Goal: Task Accomplishment & Management: Manage account settings

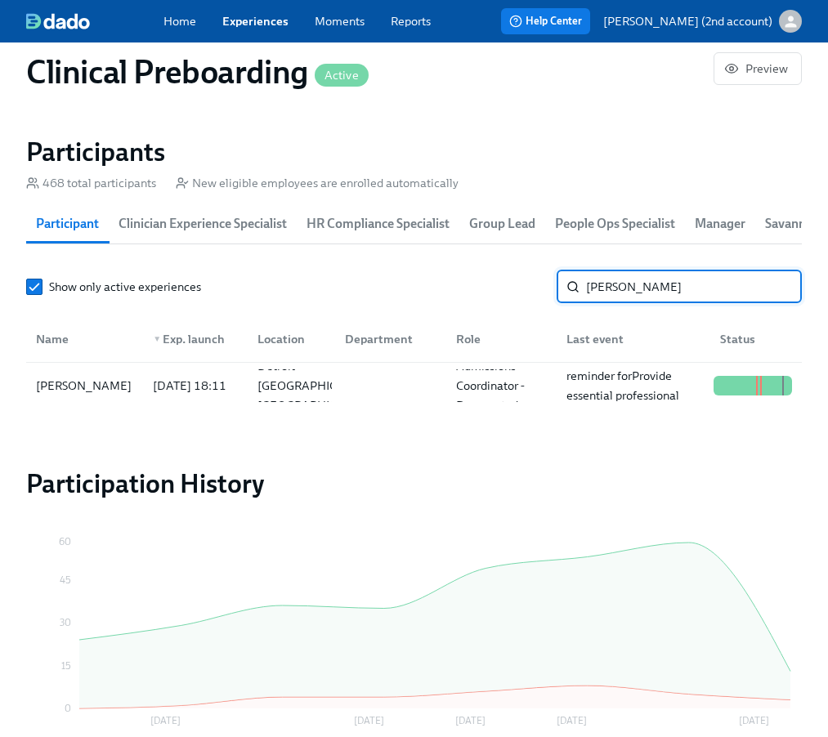
type input "[PERSON_NAME]"
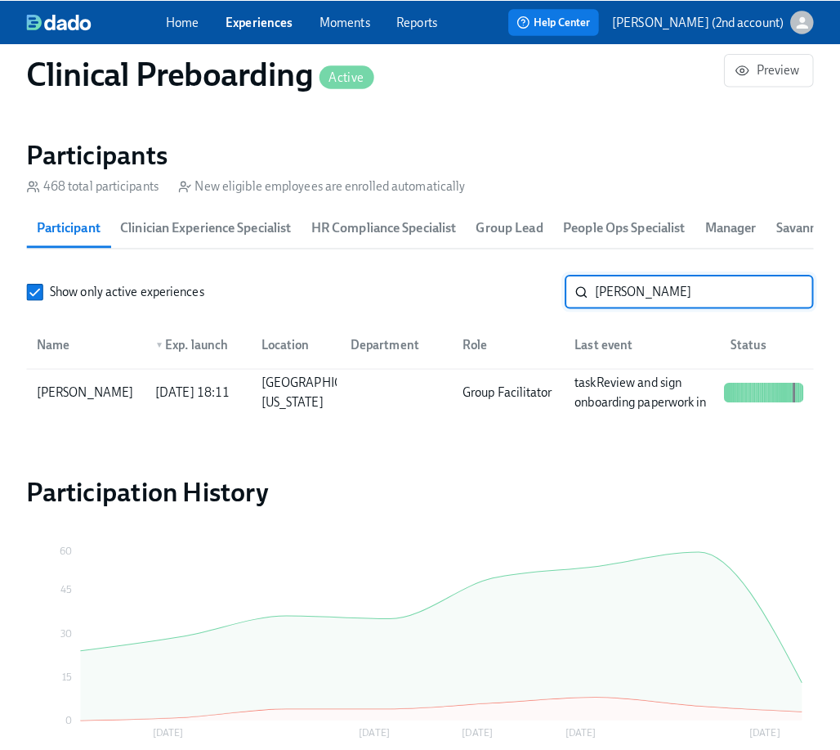
scroll to position [0, 21754]
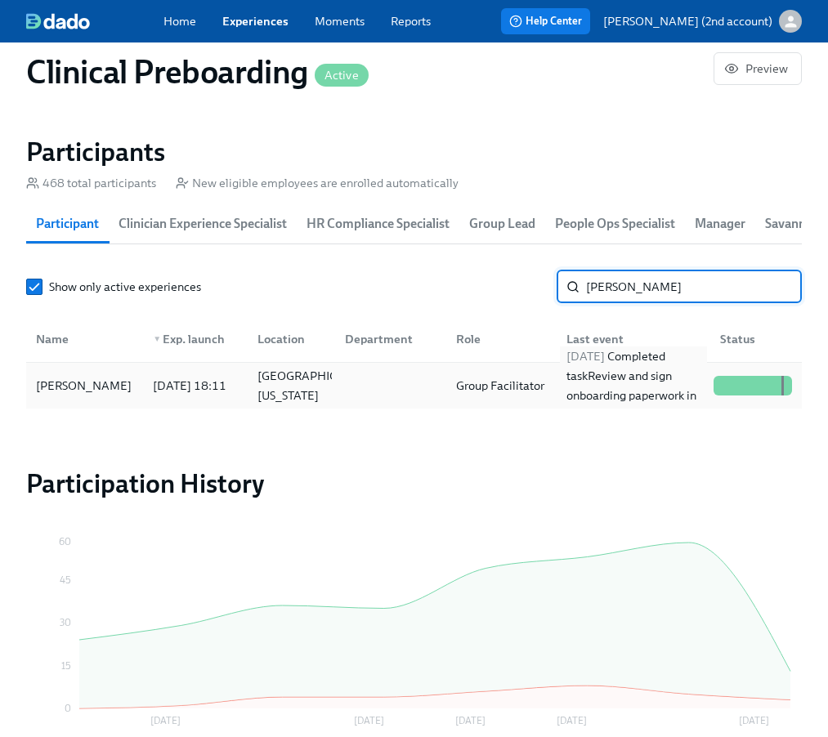
click at [676, 394] on div "[DATE] Completed task Review and sign onboarding paperwork in [GEOGRAPHIC_DATA]" at bounding box center [633, 386] width 147 height 78
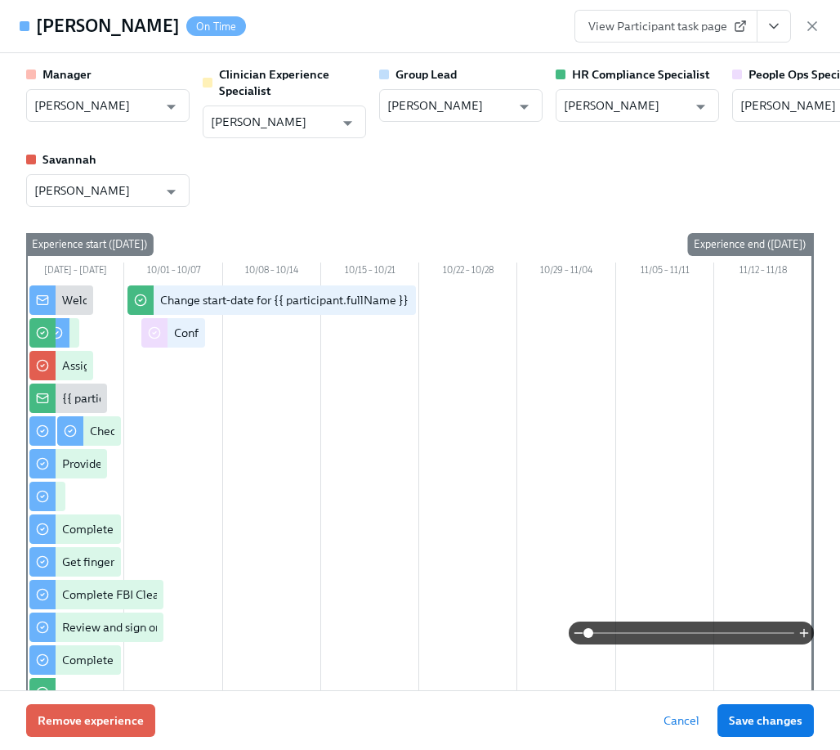
click at [791, 27] on div "View Participant task page" at bounding box center [698, 26] width 246 height 33
click at [782, 23] on button "View task page" at bounding box center [774, 26] width 34 height 33
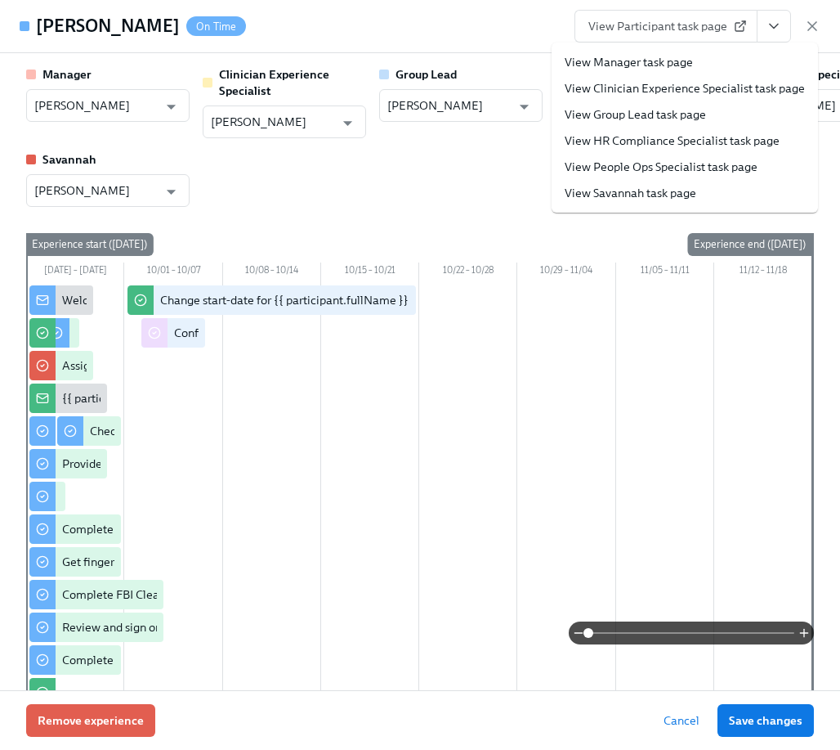
click at [691, 157] on li "View People Ops Specialist task page" at bounding box center [685, 167] width 267 height 26
click at [622, 165] on link "View People Ops Specialist task page" at bounding box center [661, 167] width 193 height 16
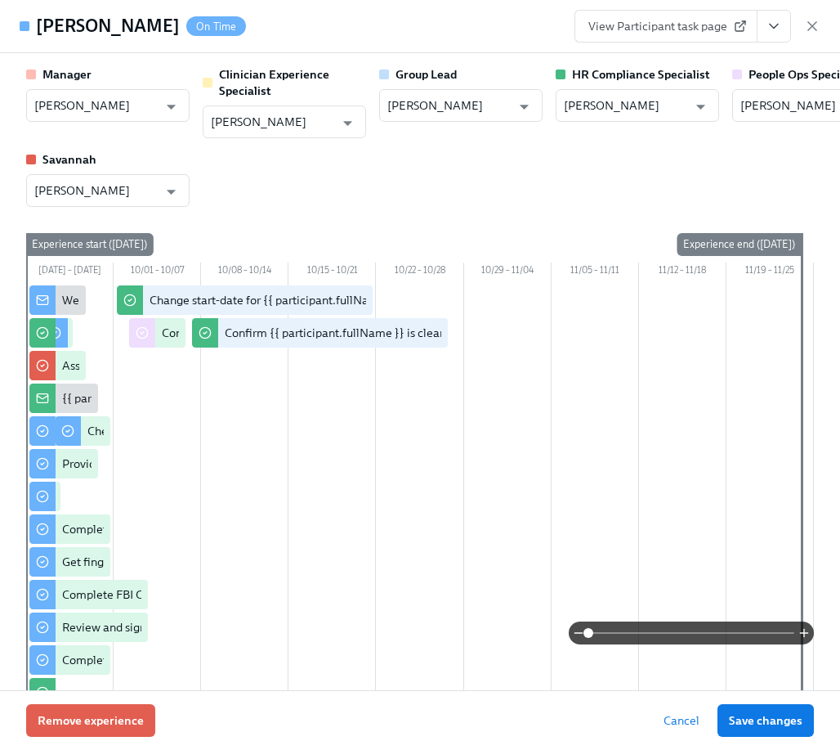
scroll to position [0, 22145]
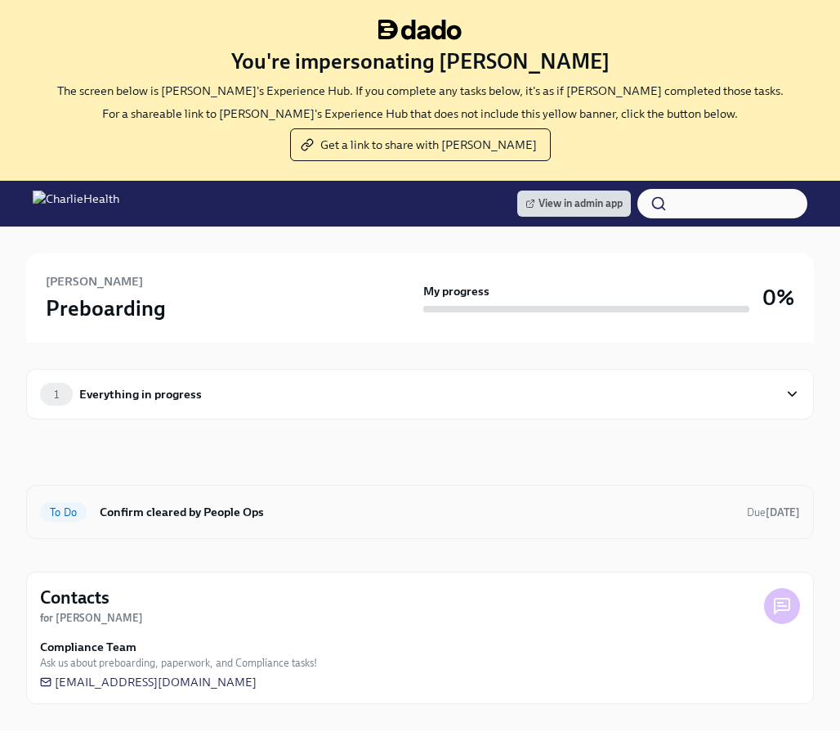
click at [323, 509] on h6 "Confirm cleared by People Ops" at bounding box center [417, 512] width 634 height 18
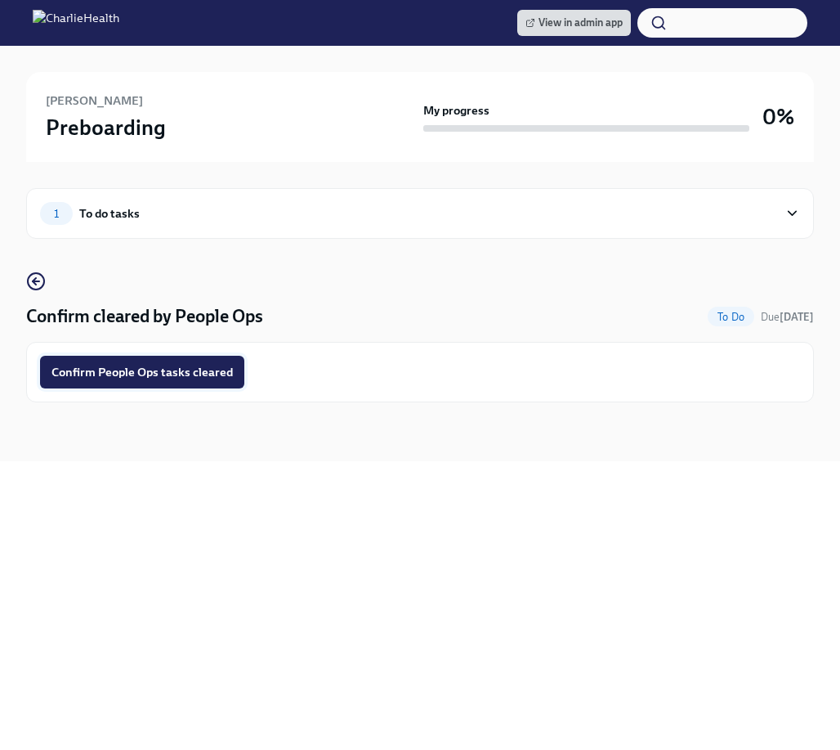
click at [179, 371] on span "Confirm People Ops tasks cleared" at bounding box center [142, 372] width 181 height 16
